Goal: Information Seeking & Learning: Learn about a topic

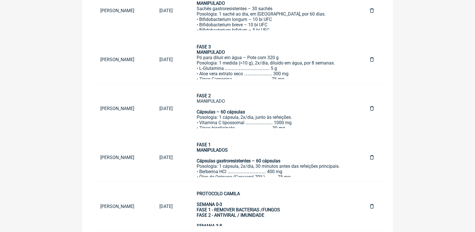
scroll to position [285, 0]
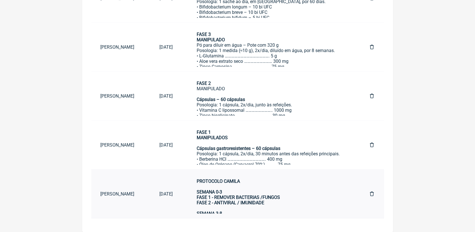
click at [285, 204] on div "PROTOCOLO CAMILA SEMANA 0-3 FASE 1 - REMOVER BACTERIAS /FUNGOS FASE 2 - ANTIVIR…" at bounding box center [272, 226] width 151 height 97
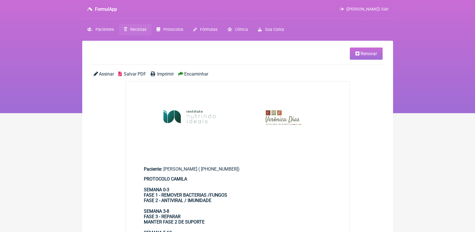
click at [144, 30] on span "Receitas" at bounding box center [138, 29] width 16 height 5
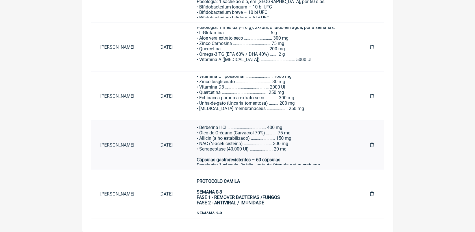
scroll to position [28, 0]
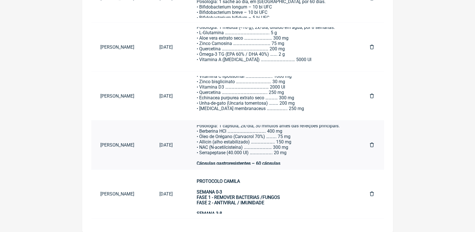
click at [242, 142] on div "FASE 1 MANIPULADOS Cápsulas gastroresistentes – 60 cápsulas Posologia: 1 cápsul…" at bounding box center [272, 158] width 151 height 113
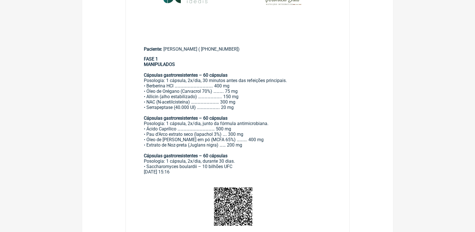
scroll to position [126, 0]
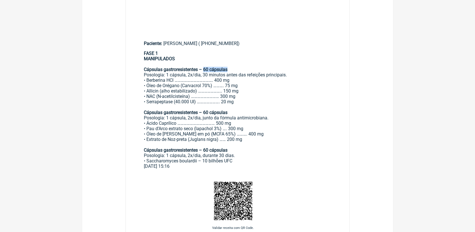
drag, startPoint x: 205, startPoint y: 71, endPoint x: 233, endPoint y: 68, distance: 28.2
click at [233, 68] on div "FASE 1 MANIPULADOS Cápsulas gastroresistentes – 60 cápsulas Posologia: 1 cápsul…" at bounding box center [238, 107] width 188 height 113
drag, startPoint x: 200, startPoint y: 114, endPoint x: 229, endPoint y: 112, distance: 28.9
click at [229, 112] on div "FASE 1 MANIPULADOS Cápsulas gastroresistentes – 60 cápsulas Posologia: 1 cápsul…" at bounding box center [238, 107] width 188 height 113
drag, startPoint x: 200, startPoint y: 151, endPoint x: 253, endPoint y: 151, distance: 53.4
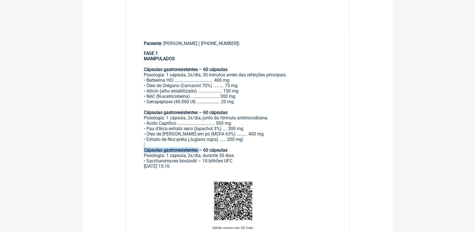
click at [253, 151] on div "FASE 1 MANIPULADOS Cápsulas gastroresistentes – 60 cápsulas Posologia: 1 cápsul…" at bounding box center [238, 107] width 188 height 113
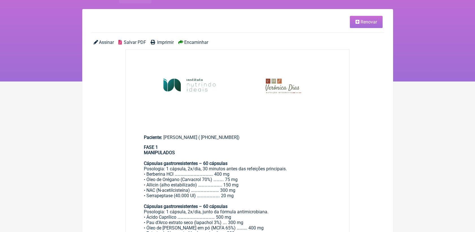
scroll to position [31, 0]
